Goal: Transaction & Acquisition: Download file/media

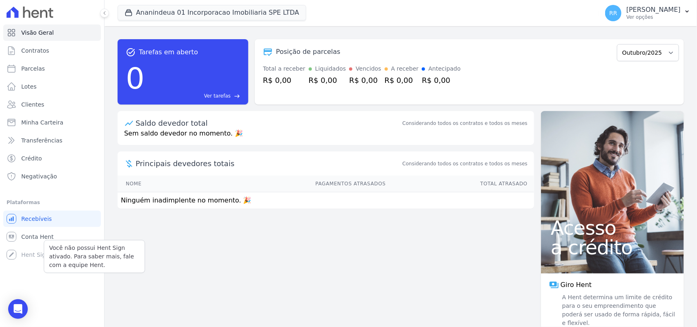
click at [44, 246] on div "Você não possui Hent Sign ativado. Para saber mais, fale com a equipe Hent." at bounding box center [94, 256] width 101 height 33
click at [46, 243] on div "Você não possui Hent Sign ativado. Para saber mais, fale com a equipe Hent." at bounding box center [94, 256] width 101 height 33
click at [46, 236] on span "Conta Hent" at bounding box center [37, 237] width 32 height 8
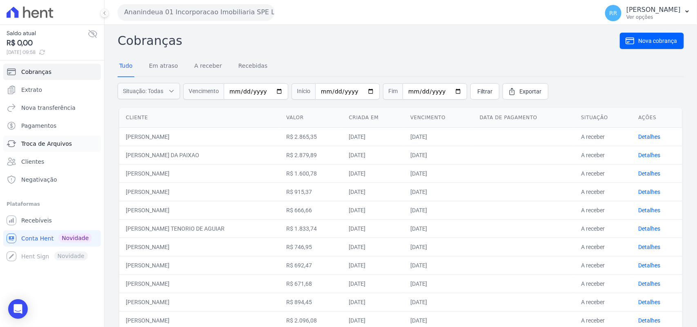
click at [49, 144] on span "Troca de Arquivos" at bounding box center [46, 144] width 51 height 8
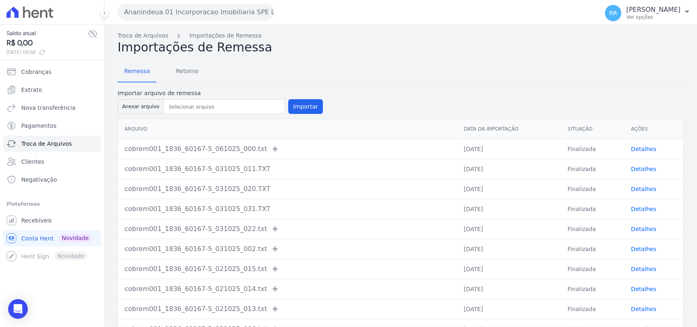
click at [170, 7] on button "Ananindeua 01 Incorporacao Imobiliaria SPE LTDA" at bounding box center [196, 12] width 157 height 16
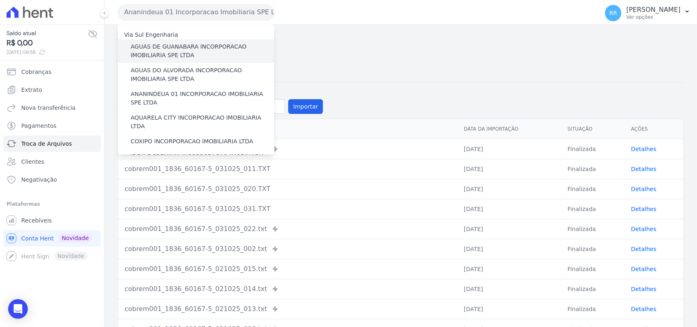
click at [168, 45] on label "AGUAS DE GUANABARA INCORPORACAO IMOBILIARIA SPE LTDA" at bounding box center [203, 50] width 144 height 17
click at [0, 0] on input "AGUAS DE GUANABARA INCORPORACAO IMOBILIARIA SPE LTDA" at bounding box center [0, 0] width 0 height 0
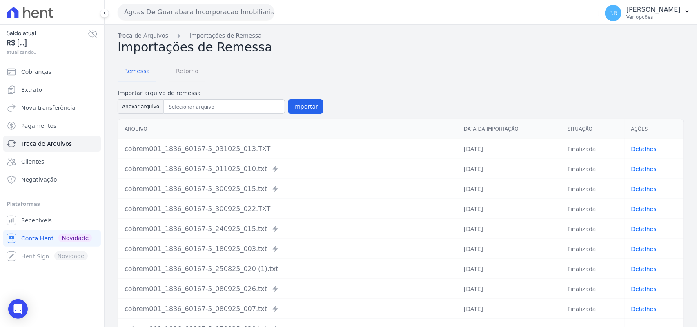
click at [183, 63] on span "Retorno" at bounding box center [187, 71] width 32 height 16
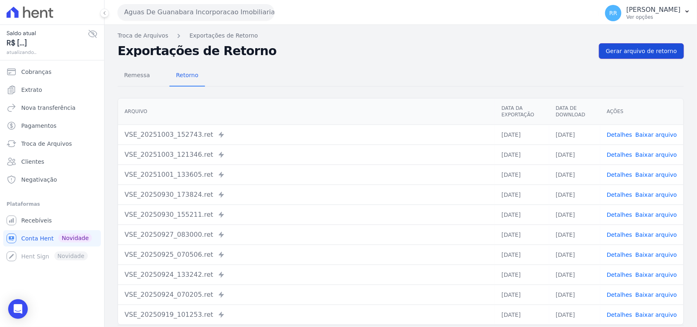
click at [647, 56] on link "Gerar arquivo de retorno" at bounding box center [641, 51] width 85 height 16
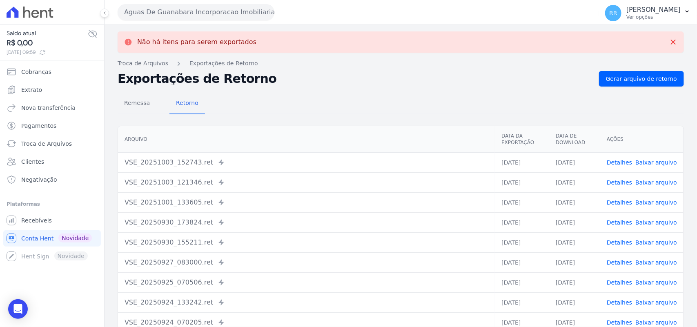
click at [186, 22] on div "Aguas De Guanabara Incorporacao Imobiliaria SPE LTDA Via Sul Engenharia AGUAS D…" at bounding box center [357, 12] width 478 height 25
click at [195, 17] on button "Aguas De Guanabara Incorporacao Imobiliaria SPE LTDA" at bounding box center [196, 12] width 157 height 16
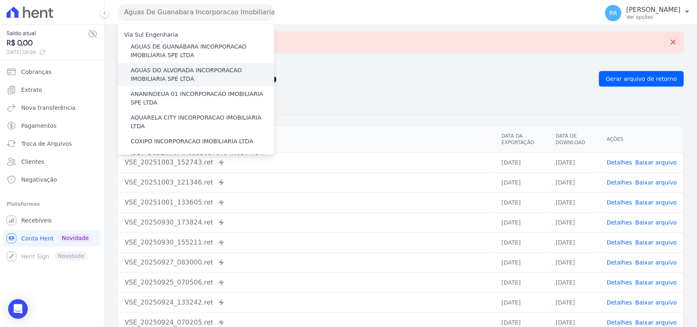
click at [178, 83] on label "AGUAS DO ALVORADA INCORPORACAO IMOBILIARIA SPE LTDA" at bounding box center [203, 74] width 144 height 17
click at [0, 0] on input "AGUAS DO ALVORADA INCORPORACAO IMOBILIARIA SPE LTDA" at bounding box center [0, 0] width 0 height 0
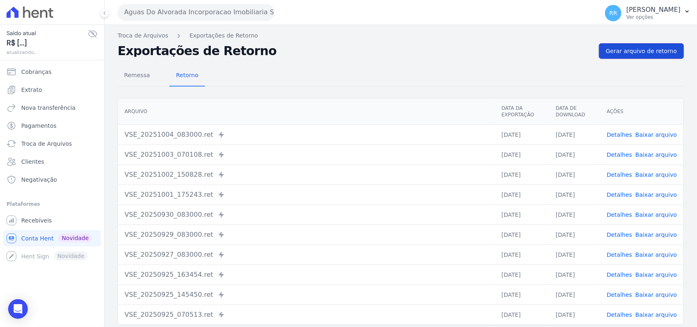
click at [643, 58] on link "Gerar arquivo de retorno" at bounding box center [641, 51] width 85 height 16
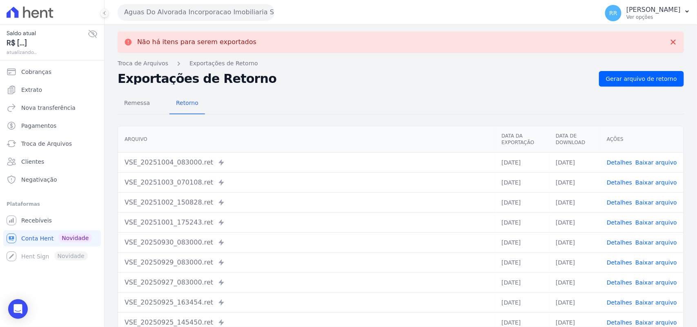
click at [120, 11] on button "Aguas Do Alvorada Incorporacao Imobiliaria SPE LTDA" at bounding box center [196, 12] width 157 height 16
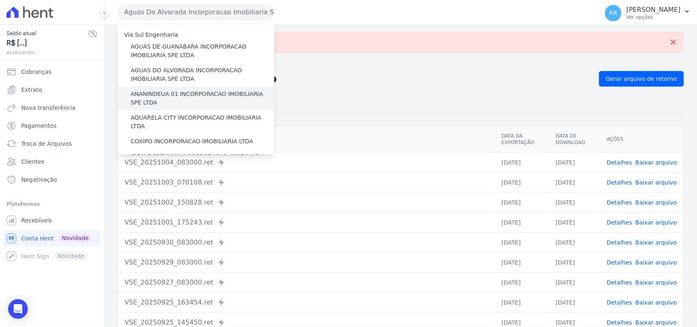
click at [185, 95] on label "ANANINDEUA 01 INCORPORACAO IMOBILIARIA SPE LTDA" at bounding box center [203, 98] width 144 height 17
click at [0, 0] on input "ANANINDEUA 01 INCORPORACAO IMOBILIARIA SPE LTDA" at bounding box center [0, 0] width 0 height 0
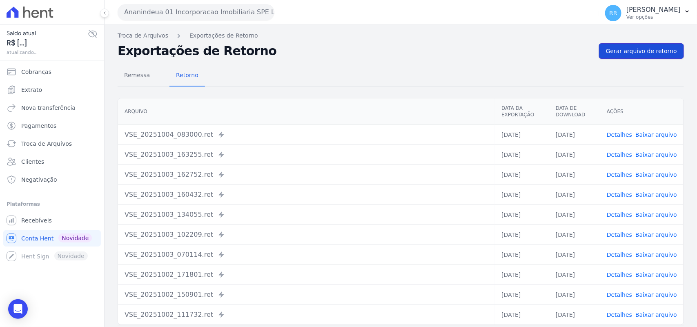
click at [637, 50] on span "Gerar arquivo de retorno" at bounding box center [641, 51] width 71 height 8
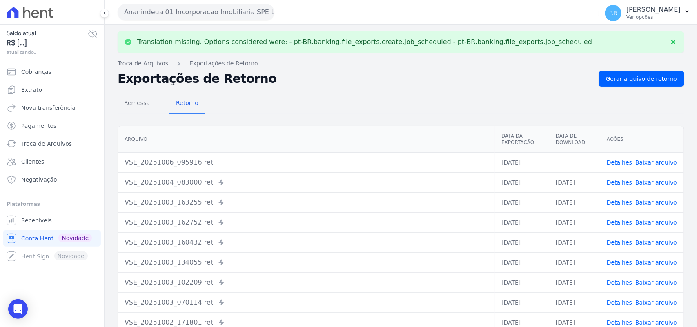
click at [651, 156] on td "Detalhes Baixar arquivo" at bounding box center [642, 162] width 83 height 20
click at [646, 161] on link "Baixar arquivo" at bounding box center [657, 162] width 42 height 7
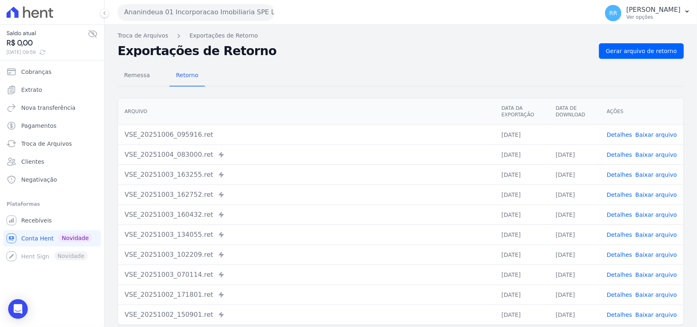
click at [351, 51] on h2 "Exportações de Retorno" at bounding box center [355, 50] width 475 height 11
click at [217, 9] on button "Ananindeua 01 Incorporacao Imobiliaria SPE LTDA" at bounding box center [196, 12] width 157 height 16
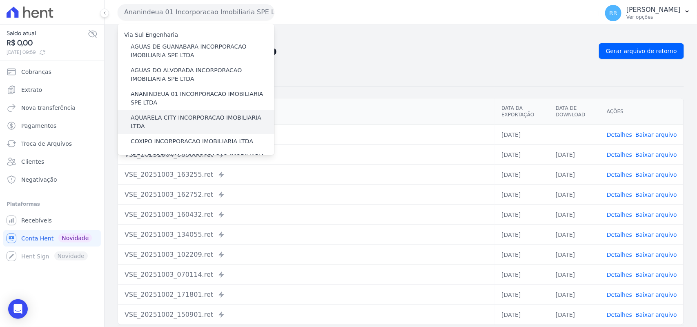
click at [150, 115] on label "AQUARELA CITY INCORPORACAO IMOBILIARIA LTDA" at bounding box center [203, 122] width 144 height 17
click at [0, 0] on input "AQUARELA CITY INCORPORACAO IMOBILIARIA LTDA" at bounding box center [0, 0] width 0 height 0
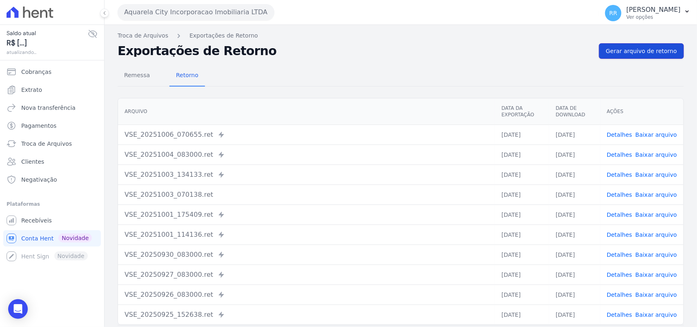
click at [634, 50] on span "Gerar arquivo de retorno" at bounding box center [641, 51] width 71 height 8
click at [646, 53] on span "Gerar arquivo de retorno" at bounding box center [641, 51] width 71 height 8
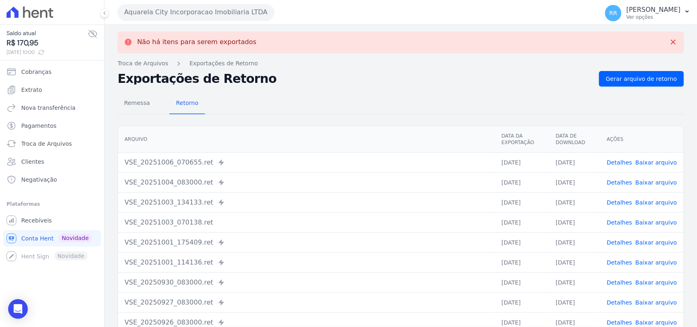
click at [174, 7] on button "Aquarela City Incorporacao Imobiliaria LTDA" at bounding box center [196, 12] width 157 height 16
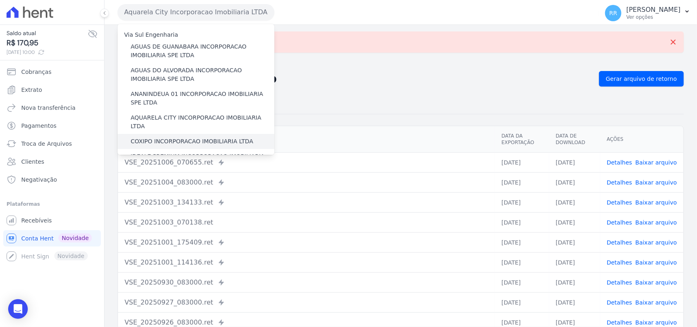
click at [168, 137] on label "COXIPO INCORPORACAO IMOBILIARIA LTDA" at bounding box center [192, 141] width 123 height 9
click at [0, 0] on input "COXIPO INCORPORACAO IMOBILIARIA LTDA" at bounding box center [0, 0] width 0 height 0
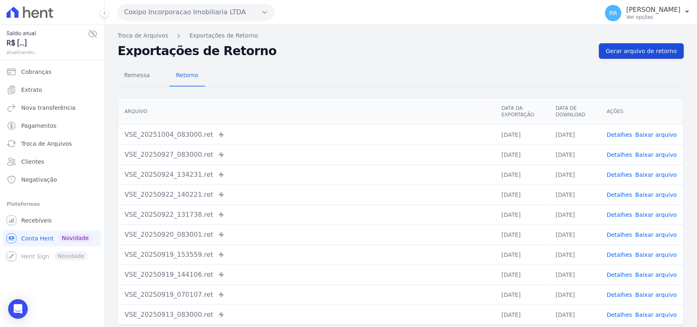
click at [639, 55] on span "Gerar arquivo de retorno" at bounding box center [641, 51] width 71 height 8
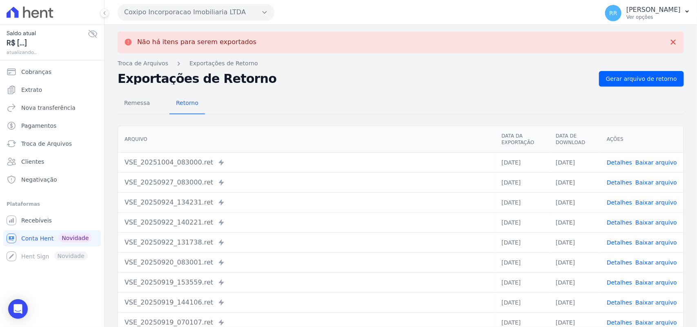
click at [183, 16] on button "Coxipo Incorporacao Imobiliaria LTDA" at bounding box center [196, 12] width 157 height 16
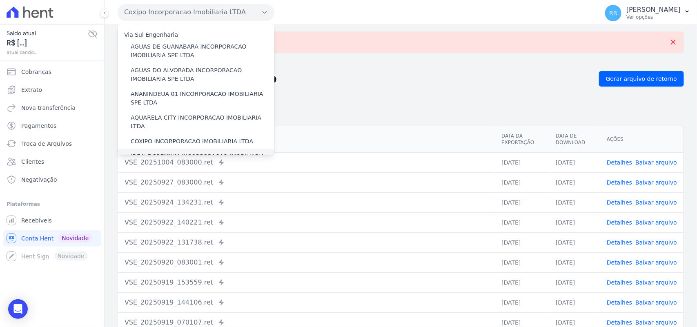
click at [188, 152] on label "IDEALE PREMIUM INCORPORACAO IMOBILIARIA LTDA" at bounding box center [203, 160] width 144 height 17
click at [0, 0] on input "IDEALE PREMIUM INCORPORACAO IMOBILIARIA LTDA" at bounding box center [0, 0] width 0 height 0
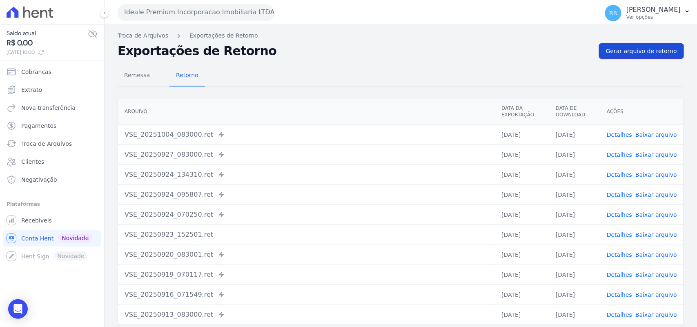
click at [645, 54] on span "Gerar arquivo de retorno" at bounding box center [641, 51] width 71 height 8
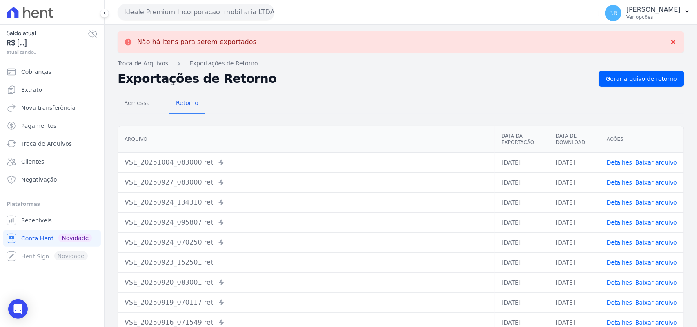
click at [190, 9] on button "Ideale Premium Incorporacao Imobiliaria LTDA" at bounding box center [196, 12] width 157 height 16
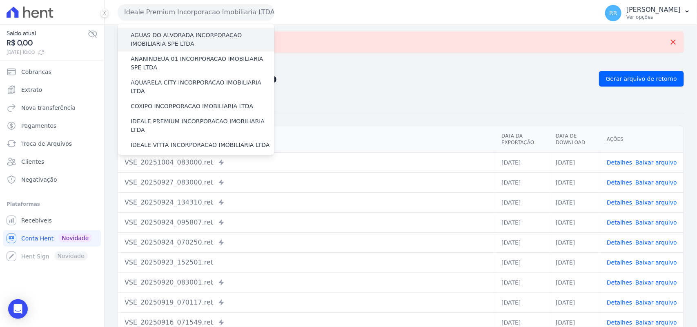
scroll to position [85, 0]
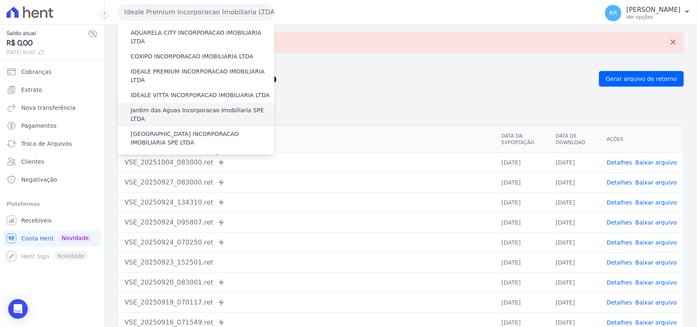
click at [163, 106] on label "Jardim das Aguas Incorporacao Imobiliaria SPE LTDA" at bounding box center [203, 114] width 144 height 17
click at [0, 0] on input "Jardim das Aguas Incorporacao Imobiliaria SPE LTDA" at bounding box center [0, 0] width 0 height 0
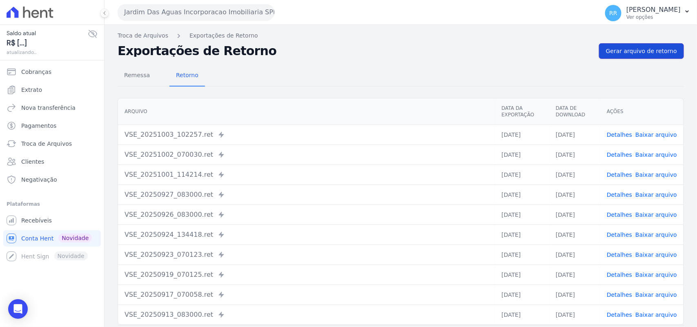
click at [634, 56] on link "Gerar arquivo de retorno" at bounding box center [641, 51] width 85 height 16
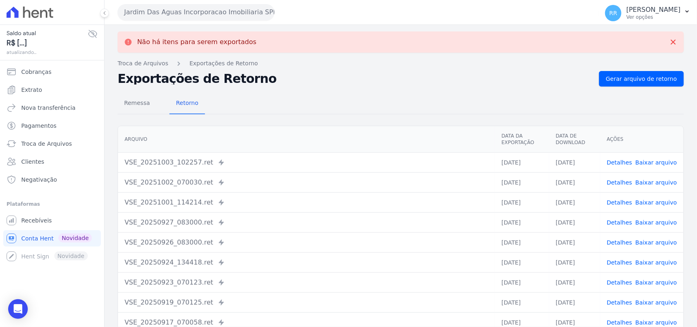
click at [161, 14] on button "Jardim Das Aguas Incorporacao Imobiliaria SPE LTDA" at bounding box center [196, 12] width 157 height 16
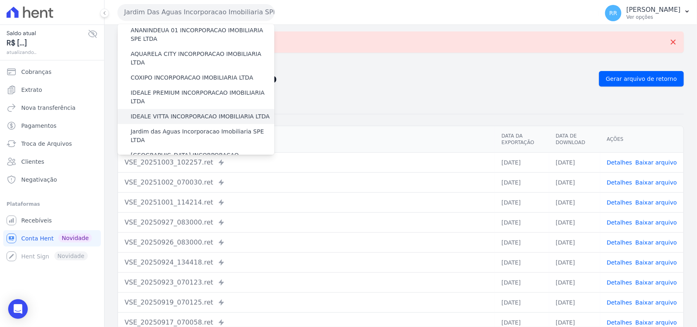
scroll to position [68, 0]
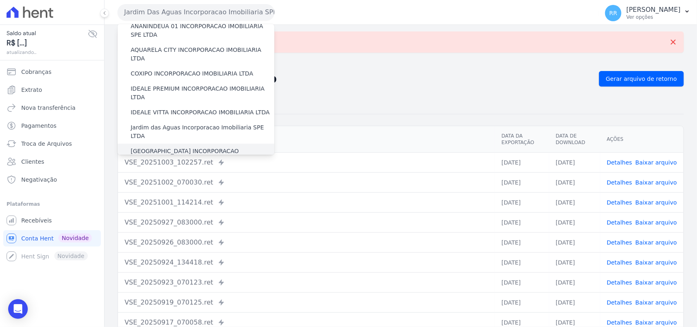
click at [189, 147] on label "[GEOGRAPHIC_DATA] INCORPORACAO IMOBILIARIA SPE LTDA" at bounding box center [203, 155] width 144 height 17
click at [0, 0] on input "[GEOGRAPHIC_DATA] INCORPORACAO IMOBILIARIA SPE LTDA" at bounding box center [0, 0] width 0 height 0
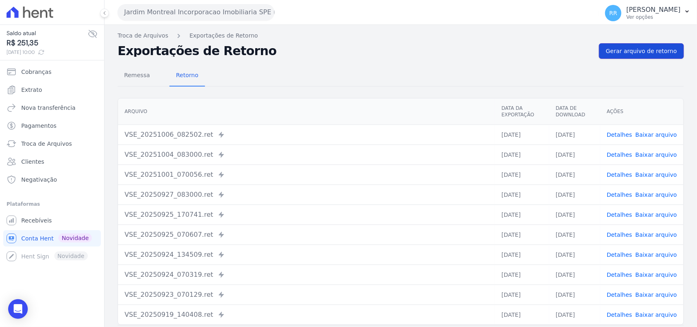
click at [652, 58] on link "Gerar arquivo de retorno" at bounding box center [641, 51] width 85 height 16
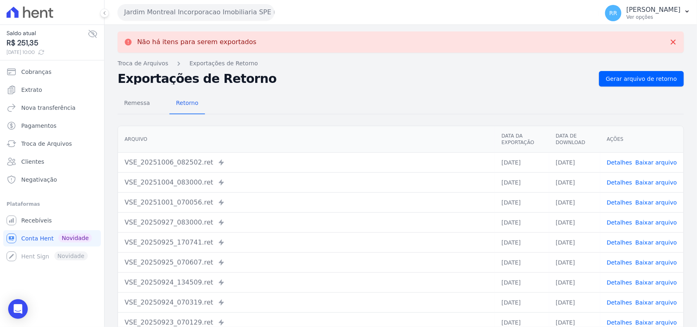
click at [223, 16] on button "Jardim Montreal Incorporacao Imobiliaria SPE LTDA" at bounding box center [196, 12] width 157 height 16
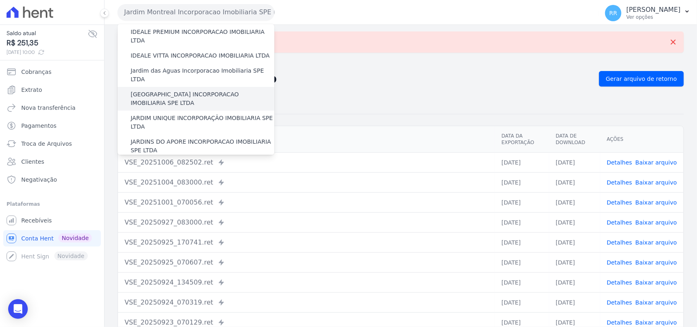
scroll to position [136, 0]
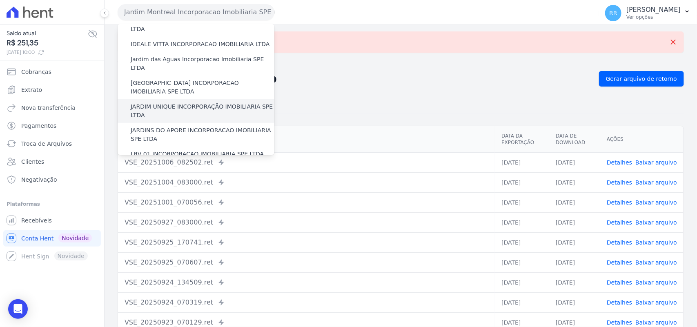
click at [175, 103] on label "JARDIM UNIQUE INCORPORAÇÃO IMOBILIARIA SPE LTDA" at bounding box center [203, 111] width 144 height 17
click at [0, 0] on input "JARDIM UNIQUE INCORPORAÇÃO IMOBILIARIA SPE LTDA" at bounding box center [0, 0] width 0 height 0
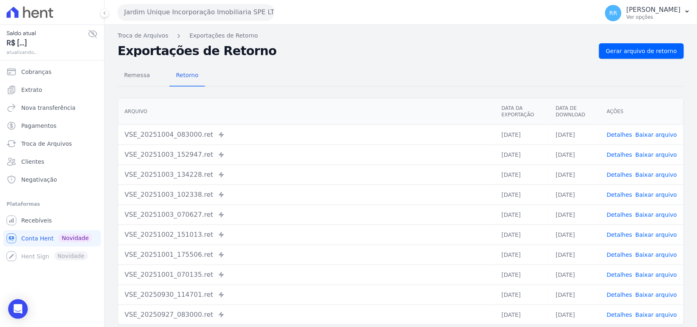
click at [645, 59] on div "Remessa Retorno [GEOGRAPHIC_DATA] Data da Exportação Data de Download Ações VSE…" at bounding box center [401, 206] width 567 height 295
click at [646, 58] on link "Gerar arquivo de retorno" at bounding box center [641, 51] width 85 height 16
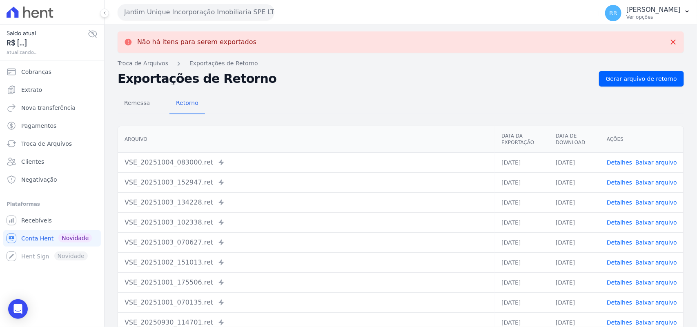
click at [158, 10] on button "Jardim Unique Incorporação Imobiliaria SPE LTDA" at bounding box center [196, 12] width 157 height 16
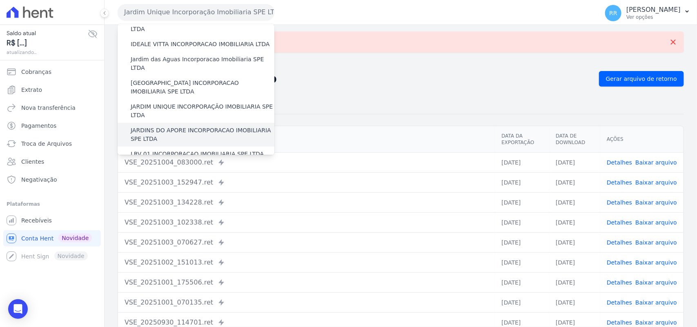
click at [169, 123] on div "JARDINS DO APORE INCORPORACAO IMOBILIARIA SPE LTDA" at bounding box center [196, 135] width 157 height 24
click at [169, 126] on label "JARDINS DO APORE INCORPORACAO IMOBILIARIA SPE LTDA" at bounding box center [203, 134] width 144 height 17
click at [0, 0] on input "JARDINS DO APORE INCORPORACAO IMOBILIARIA SPE LTDA" at bounding box center [0, 0] width 0 height 0
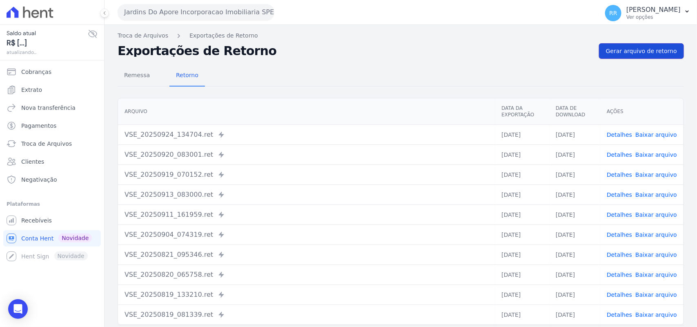
click at [624, 50] on span "Gerar arquivo de retorno" at bounding box center [641, 51] width 71 height 8
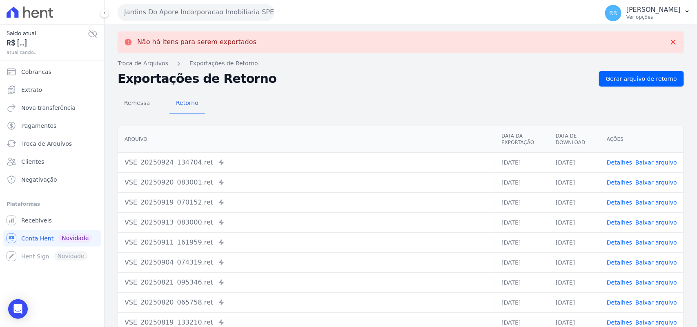
click at [189, 11] on button "Jardins Do Apore Incorporacao Imobiliaria SPE LTDA" at bounding box center [196, 12] width 157 height 16
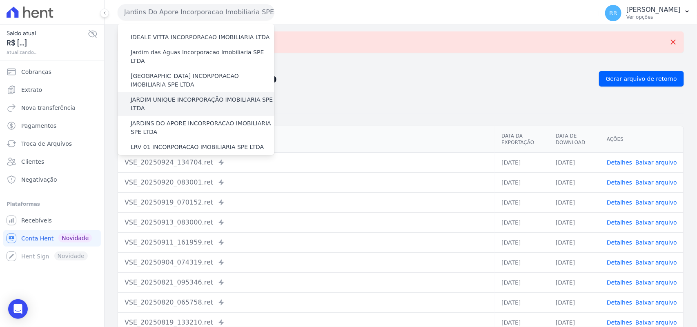
scroll to position [153, 0]
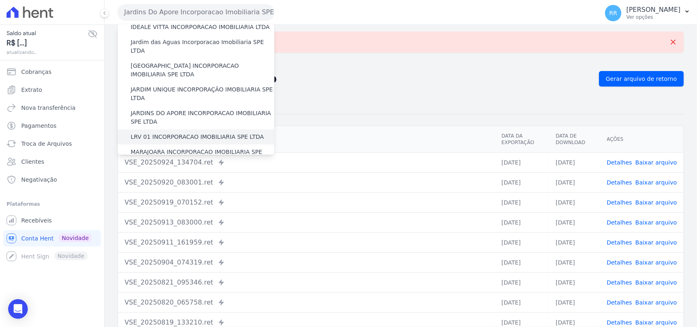
click at [174, 133] on label "LRV 01 INCORPORACAO IMOBILIARIA SPE LTDA" at bounding box center [197, 137] width 133 height 9
click at [0, 0] on input "LRV 01 INCORPORACAO IMOBILIARIA SPE LTDA" at bounding box center [0, 0] width 0 height 0
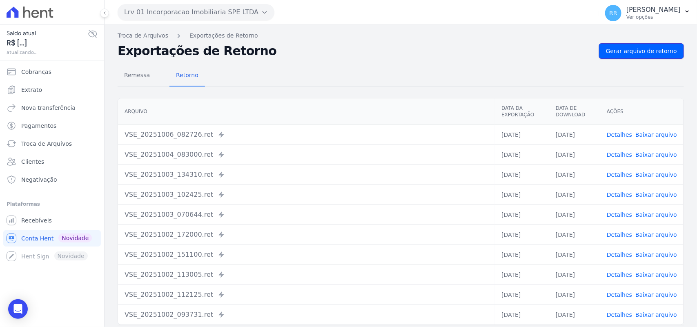
click at [634, 47] on span "Gerar arquivo de retorno" at bounding box center [641, 51] width 71 height 8
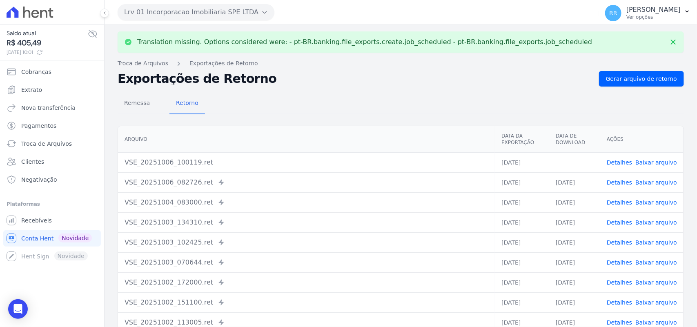
click at [650, 161] on link "Baixar arquivo" at bounding box center [657, 162] width 42 height 7
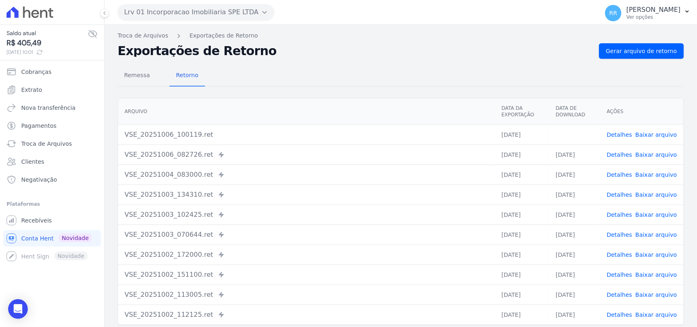
drag, startPoint x: 420, startPoint y: 67, endPoint x: 390, endPoint y: 66, distance: 29.4
click at [420, 67] on div "Remessa Retorno" at bounding box center [401, 75] width 567 height 21
click at [201, 15] on button "Lrv 01 Incorporacao Imobiliaria SPE LTDA" at bounding box center [196, 12] width 157 height 16
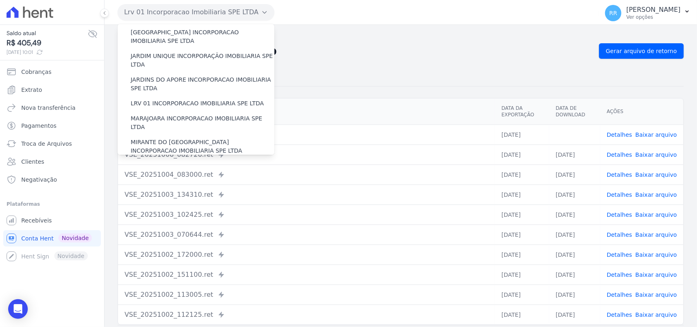
scroll to position [187, 0]
click at [189, 114] on label "MARAJOARA INCORPORACAO IMOBILIARIA SPE LTDA" at bounding box center [203, 122] width 144 height 17
click at [0, 0] on input "MARAJOARA INCORPORACAO IMOBILIARIA SPE LTDA" at bounding box center [0, 0] width 0 height 0
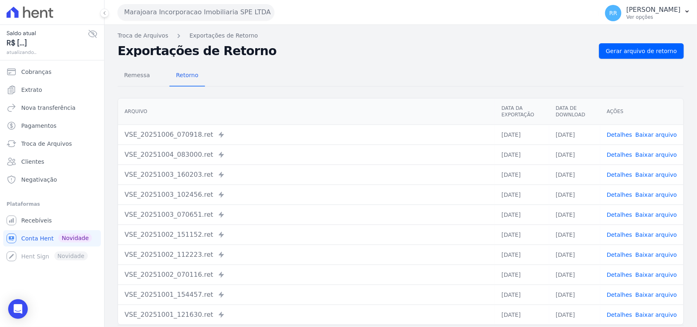
click at [657, 41] on div "Troca de Arquivos Exportações de Retorno Exportações de Retorno Gerar arquivo d…" at bounding box center [401, 193] width 593 height 336
click at [639, 44] on link "Gerar arquivo de retorno" at bounding box center [641, 51] width 85 height 16
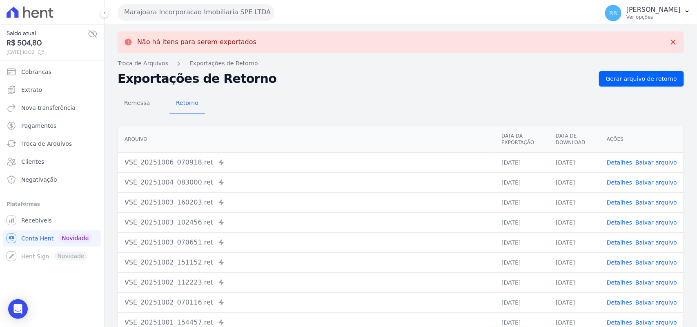
click at [139, 17] on button "Marajoara Incorporacao Imobiliaria SPE LTDA" at bounding box center [196, 12] width 157 height 16
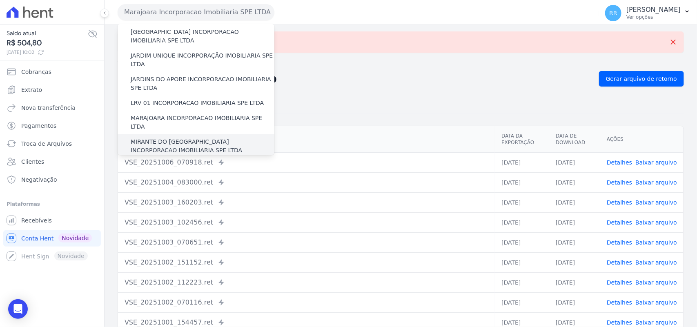
click at [163, 138] on label "MIRANTE DO [GEOGRAPHIC_DATA] INCORPORACAO IMOBILIARIA SPE LTDA" at bounding box center [203, 146] width 144 height 17
click at [0, 0] on input "MIRANTE DO [GEOGRAPHIC_DATA] INCORPORACAO IMOBILIARIA SPE LTDA" at bounding box center [0, 0] width 0 height 0
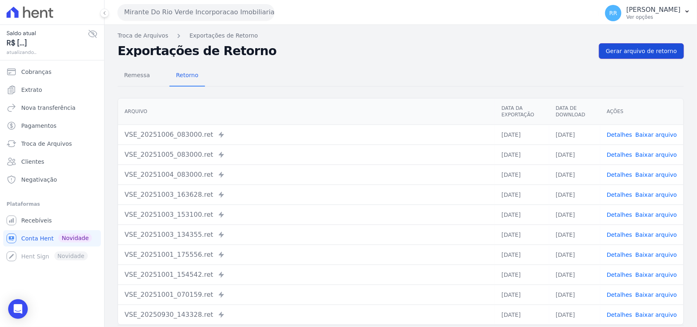
click at [638, 48] on span "Gerar arquivo de retorno" at bounding box center [641, 51] width 71 height 8
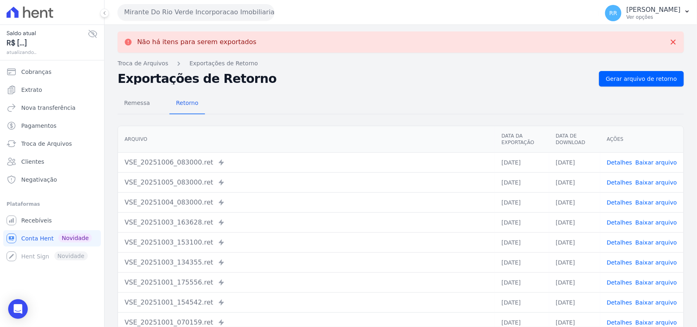
click at [173, 9] on button "Mirante Do Rio Verde Incorporacao Imobiliaria SPE LTDA" at bounding box center [196, 12] width 157 height 16
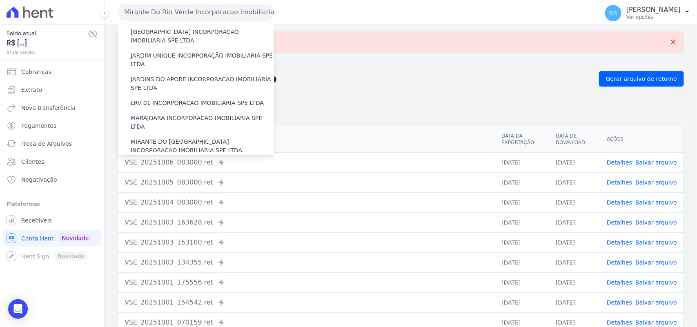
click at [161, 161] on label "PASSOS (PC) INCORPORACAO IMOBILIARIA SPE LTDA" at bounding box center [203, 169] width 144 height 17
click at [0, 0] on input "PASSOS (PC) INCORPORACAO IMOBILIARIA SPE LTDA" at bounding box center [0, 0] width 0 height 0
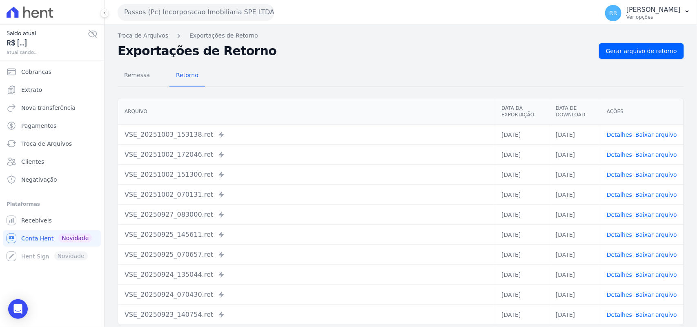
click at [618, 42] on div "Troca de Arquivos Exportações de Retorno Exportações de Retorno Gerar arquivo d…" at bounding box center [401, 193] width 593 height 336
click at [616, 42] on div "Troca de Arquivos Exportações de Retorno Exportações de Retorno Gerar arquivo d…" at bounding box center [401, 193] width 593 height 336
click at [612, 45] on link "Gerar arquivo de retorno" at bounding box center [641, 51] width 85 height 16
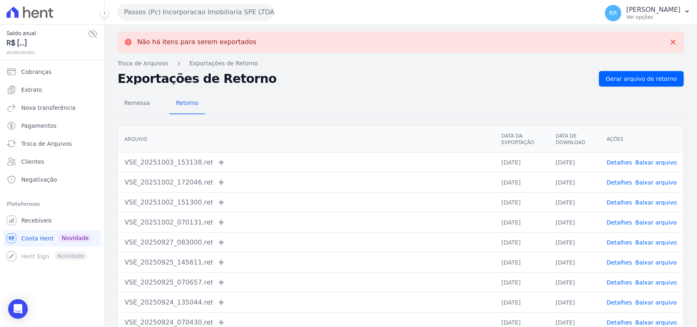
click at [205, 17] on button "Passos (Pc) Incorporacao Imobiliaria SPE LTDA" at bounding box center [196, 12] width 157 height 16
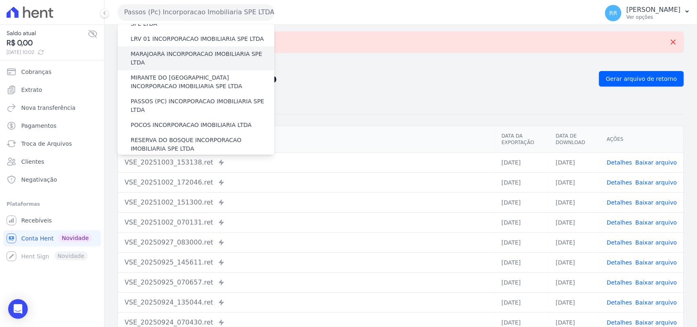
scroll to position [255, 0]
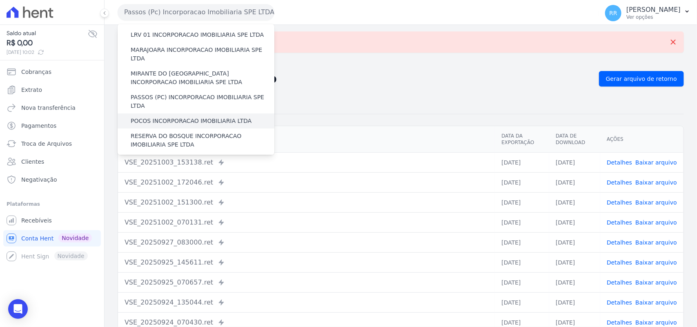
click at [159, 117] on label "POCOS INCORPORACAO IMOBILIARIA LTDA" at bounding box center [191, 121] width 121 height 9
click at [0, 0] on input "POCOS INCORPORACAO IMOBILIARIA LTDA" at bounding box center [0, 0] width 0 height 0
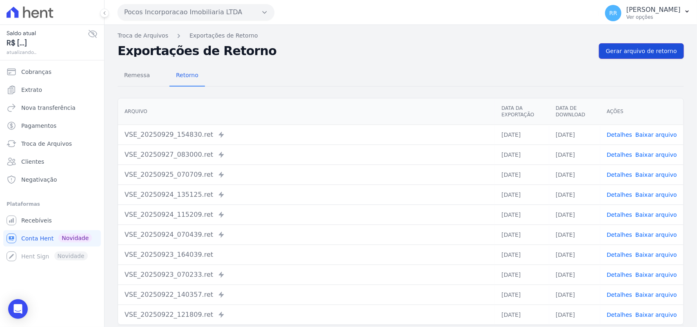
click at [656, 53] on span "Gerar arquivo de retorno" at bounding box center [641, 51] width 71 height 8
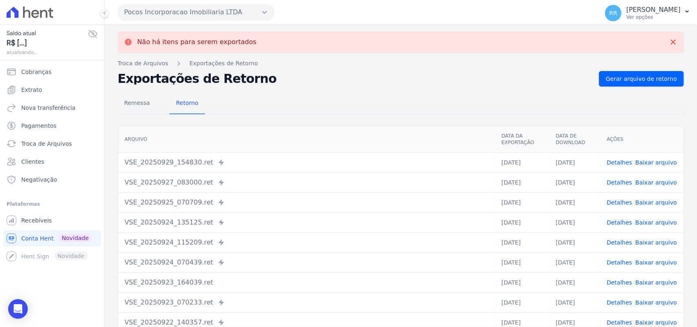
click at [184, 9] on button "Pocos Incorporacao Imobiliaria LTDA" at bounding box center [196, 12] width 157 height 16
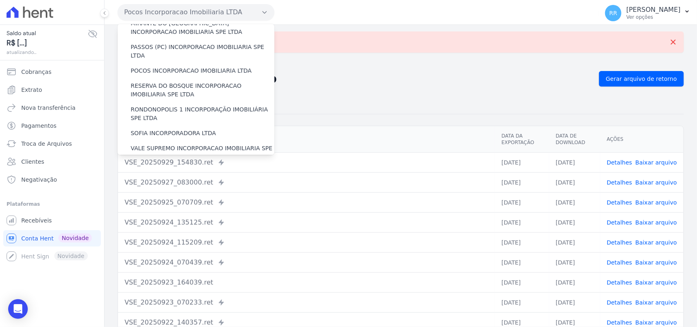
scroll to position [306, 0]
click at [144, 81] on label "RESERVA DO BOSQUE INCORPORACAO IMOBILIARIA SPE LTDA" at bounding box center [203, 89] width 144 height 17
click at [0, 0] on input "RESERVA DO BOSQUE INCORPORACAO IMOBILIARIA SPE LTDA" at bounding box center [0, 0] width 0 height 0
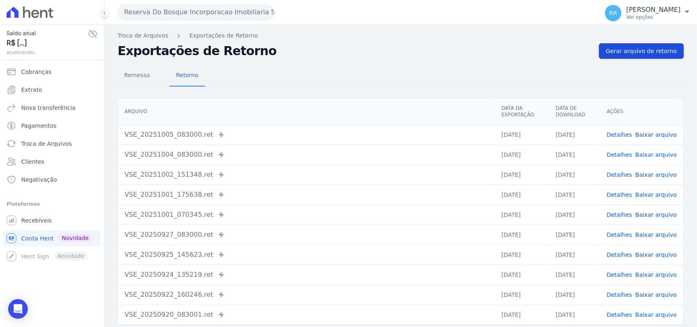
click at [654, 46] on link "Gerar arquivo de retorno" at bounding box center [641, 51] width 85 height 16
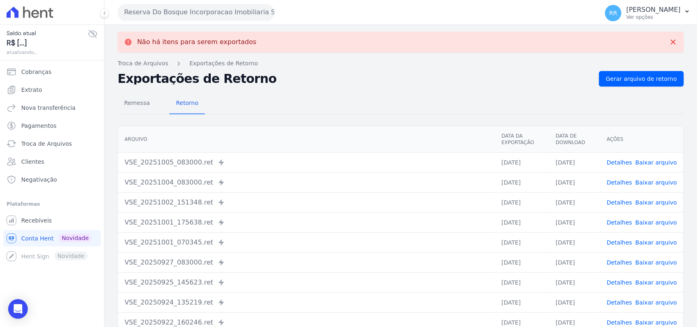
click at [166, 9] on button "Reserva Do Bosque Incorporacao Imobiliaria SPE LTDA" at bounding box center [196, 12] width 157 height 16
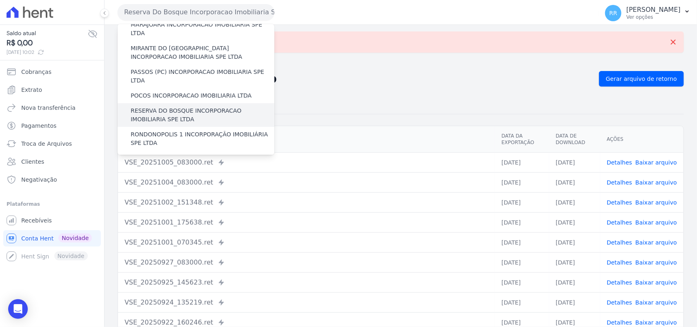
scroll to position [289, 0]
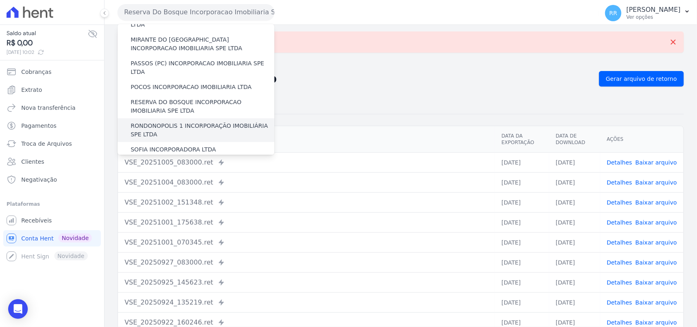
click at [176, 122] on label "RONDONOPOLIS 1 INCORPORAÇÃO IMOBILIÁRIA SPE LTDA" at bounding box center [203, 130] width 144 height 17
click at [0, 0] on input "RONDONOPOLIS 1 INCORPORAÇÃO IMOBILIÁRIA SPE LTDA" at bounding box center [0, 0] width 0 height 0
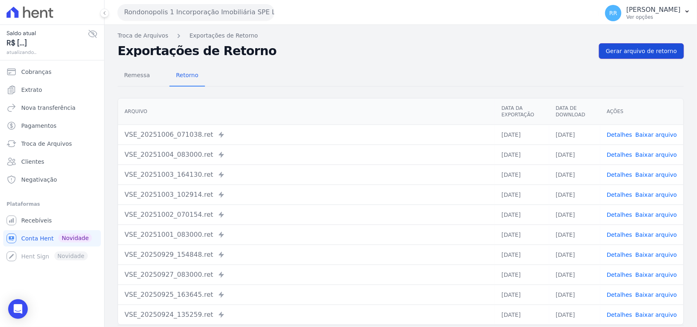
click at [660, 51] on span "Gerar arquivo de retorno" at bounding box center [641, 51] width 71 height 8
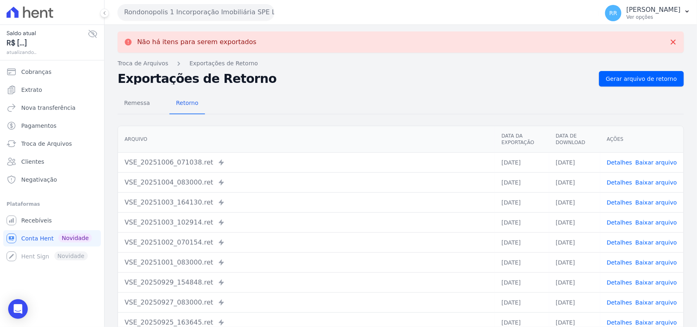
click at [160, 9] on button "Rondonopolis 1 Incorporação Imobiliária SPE LTDA" at bounding box center [196, 12] width 157 height 16
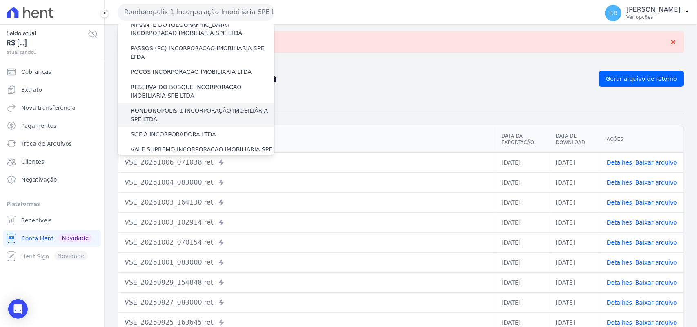
scroll to position [306, 0]
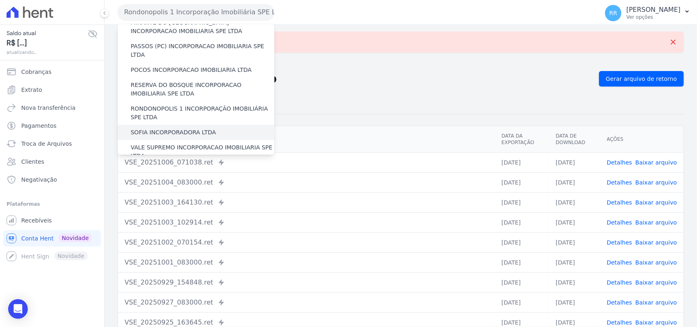
click at [172, 128] on label "SOFIA INCORPORADORA LTDA" at bounding box center [173, 132] width 85 height 9
click at [0, 0] on input "SOFIA INCORPORADORA LTDA" at bounding box center [0, 0] width 0 height 0
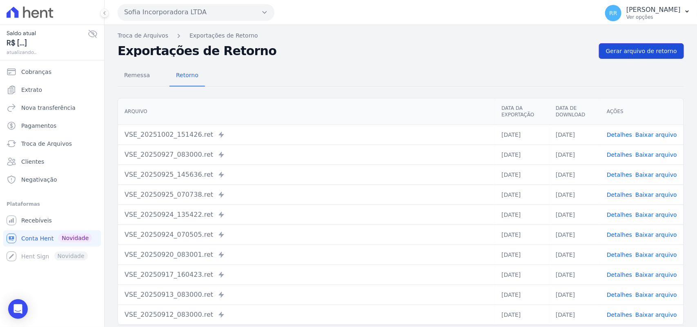
click at [656, 57] on link "Gerar arquivo de retorno" at bounding box center [641, 51] width 85 height 16
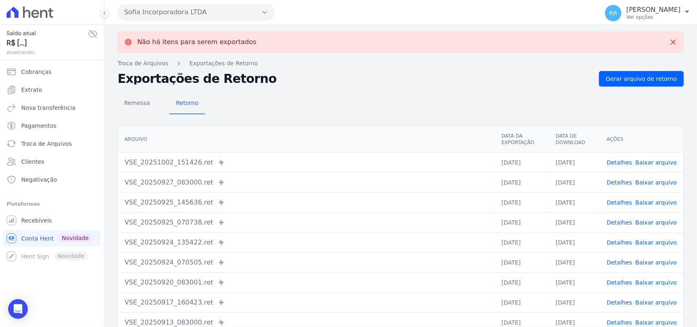
click at [199, 11] on button "Sofia Incorporadora LTDA" at bounding box center [196, 12] width 157 height 16
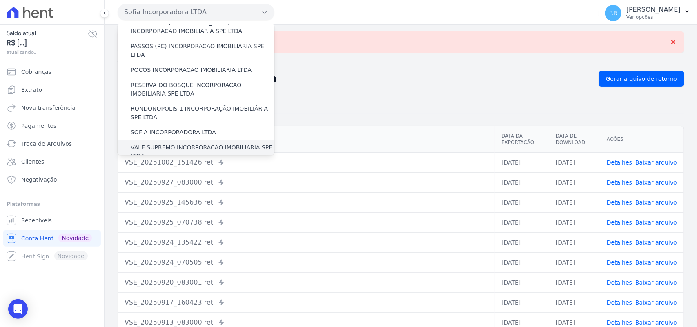
click at [160, 143] on label "VALE SUPREMO INCORPORACAO IMOBILIARIA SPE LTDA" at bounding box center [203, 151] width 144 height 17
click at [0, 0] on input "VALE SUPREMO INCORPORACAO IMOBILIARIA SPE LTDA" at bounding box center [0, 0] width 0 height 0
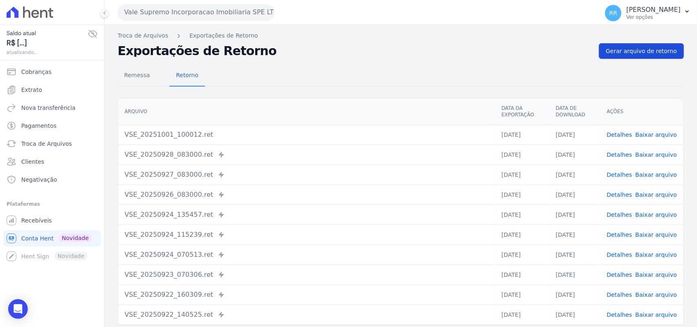
click at [632, 49] on span "Gerar arquivo de retorno" at bounding box center [641, 51] width 71 height 8
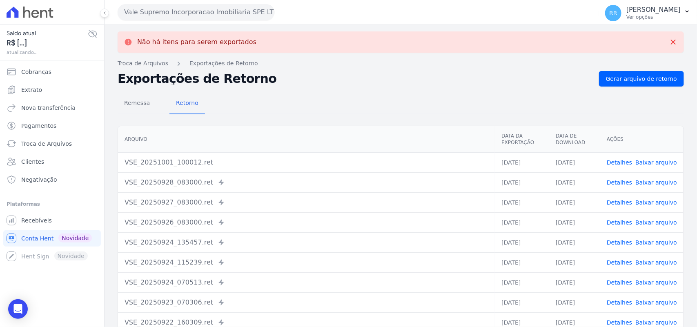
click at [182, 6] on button "Vale Supremo Incorporacao Imobiliaria SPE LTDA" at bounding box center [196, 12] width 157 height 16
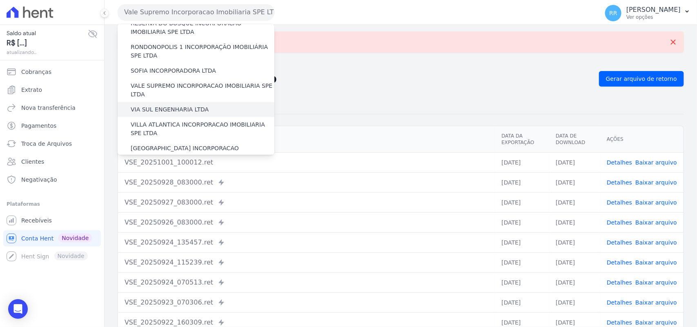
scroll to position [373, 0]
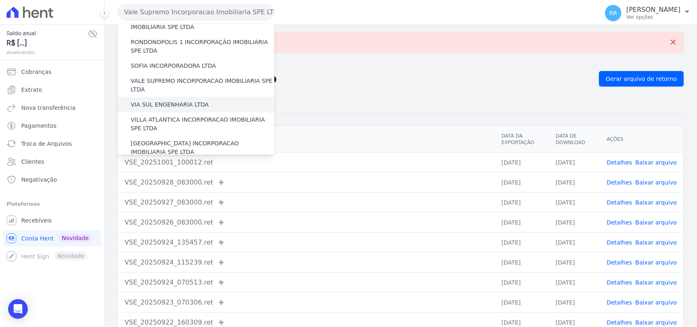
click at [170, 101] on label "VIA SUL ENGENHARIA LTDA" at bounding box center [170, 105] width 78 height 9
click at [0, 0] on input "VIA SUL ENGENHARIA LTDA" at bounding box center [0, 0] width 0 height 0
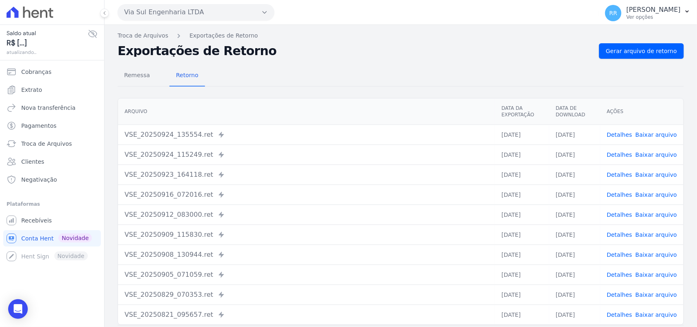
click at [657, 59] on div "Remessa Retorno [GEOGRAPHIC_DATA] Data da Exportação Data de Download Ações VSE…" at bounding box center [401, 206] width 567 height 295
click at [657, 54] on span "Gerar arquivo de retorno" at bounding box center [641, 51] width 71 height 8
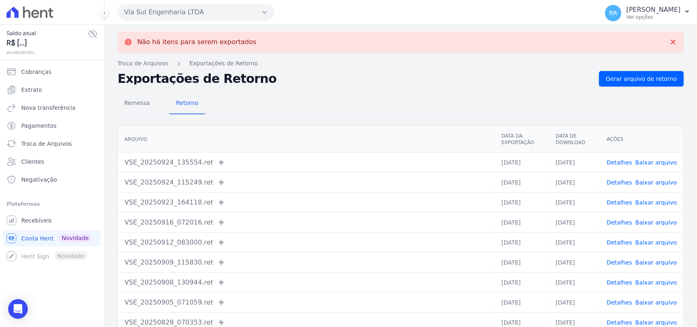
click at [176, 14] on button "Via Sul Engenharia LTDA" at bounding box center [196, 12] width 157 height 16
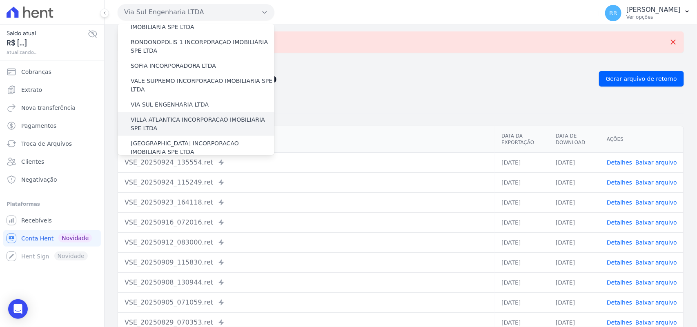
click at [164, 116] on label "VILLA ATLANTICA INCORPORACAO IMOBILIARIA SPE LTDA" at bounding box center [203, 124] width 144 height 17
click at [0, 0] on input "VILLA ATLANTICA INCORPORACAO IMOBILIARIA SPE LTDA" at bounding box center [0, 0] width 0 height 0
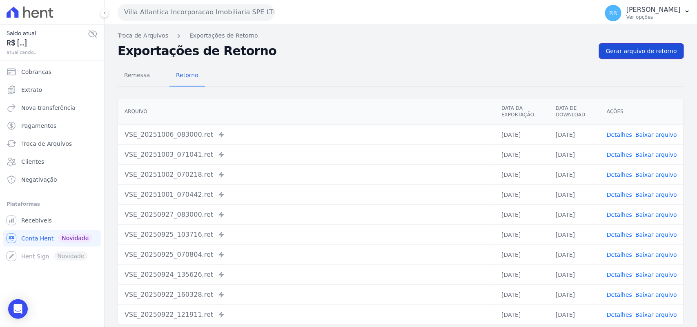
click at [656, 54] on span "Gerar arquivo de retorno" at bounding box center [641, 51] width 71 height 8
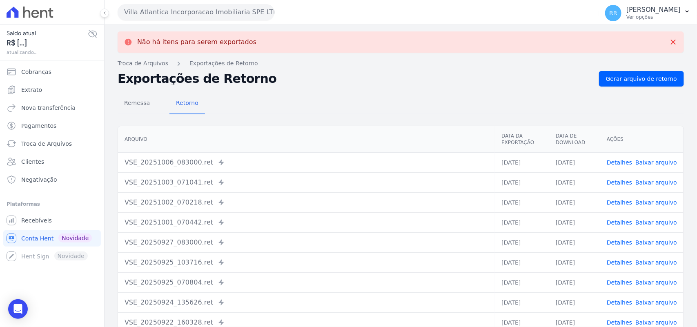
click at [170, 18] on button "Villa Atlantica Incorporacao Imobiliaria SPE LTDA" at bounding box center [196, 12] width 157 height 16
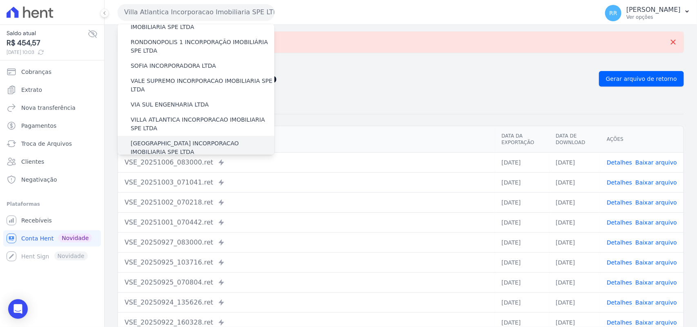
click at [169, 139] on label "[GEOGRAPHIC_DATA] INCORPORACAO IMOBILIARIA SPE LTDA" at bounding box center [203, 147] width 144 height 17
click at [0, 0] on input "[GEOGRAPHIC_DATA] INCORPORACAO IMOBILIARIA SPE LTDA" at bounding box center [0, 0] width 0 height 0
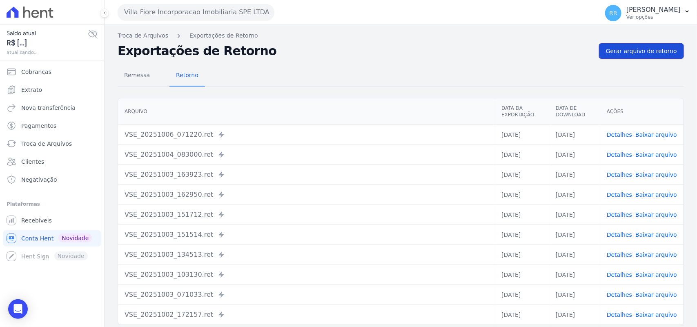
click at [660, 52] on span "Gerar arquivo de retorno" at bounding box center [641, 51] width 71 height 8
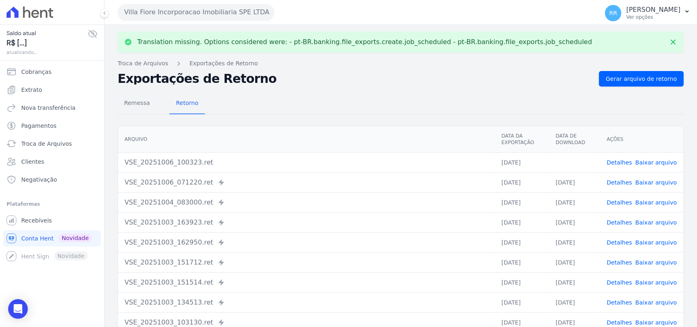
click at [660, 161] on link "Baixar arquivo" at bounding box center [657, 162] width 42 height 7
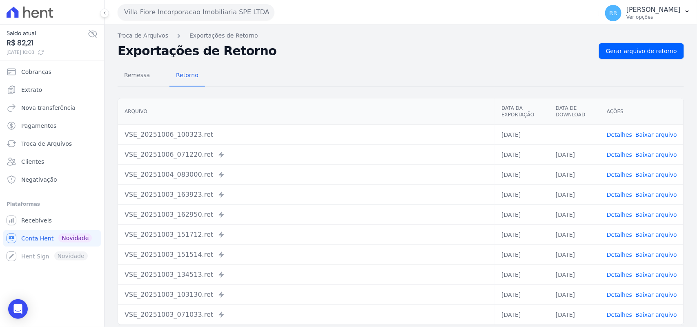
click at [331, 39] on nav "Troca de Arquivos Exportações de Retorno" at bounding box center [401, 35] width 567 height 9
click at [156, 9] on button "Villa Fiore Incorporacao Imobiliaria SPE LTDA" at bounding box center [196, 12] width 157 height 16
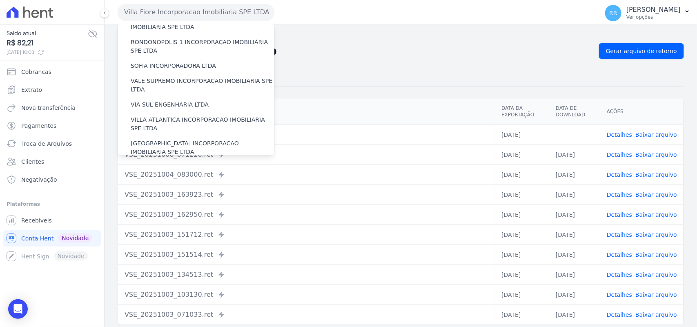
click at [188, 163] on label "VILLA TROPICAL INCORPORAÇÃO IMOBILIÁRIA SPE LTDA" at bounding box center [203, 171] width 144 height 17
click at [0, 0] on input "VILLA TROPICAL INCORPORAÇÃO IMOBILIÁRIA SPE LTDA" at bounding box center [0, 0] width 0 height 0
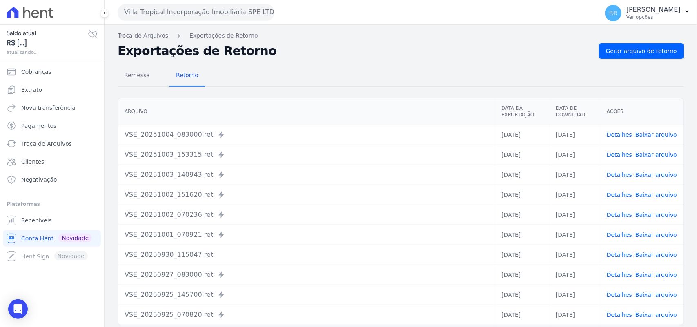
click at [644, 40] on nav "Troca de Arquivos Exportações de Retorno" at bounding box center [401, 35] width 567 height 9
click at [623, 50] on span "Gerar arquivo de retorno" at bounding box center [641, 51] width 71 height 8
